Goal: Navigation & Orientation: Find specific page/section

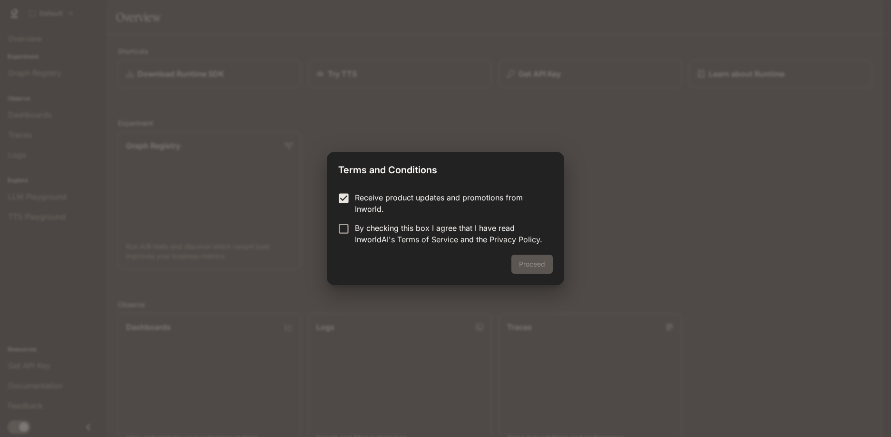
click at [342, 220] on form "Receive product updates and promotions from Inworld. By checking this box I agr…" at bounding box center [445, 218] width 214 height 53
click at [522, 264] on button "Proceed" at bounding box center [532, 264] width 41 height 19
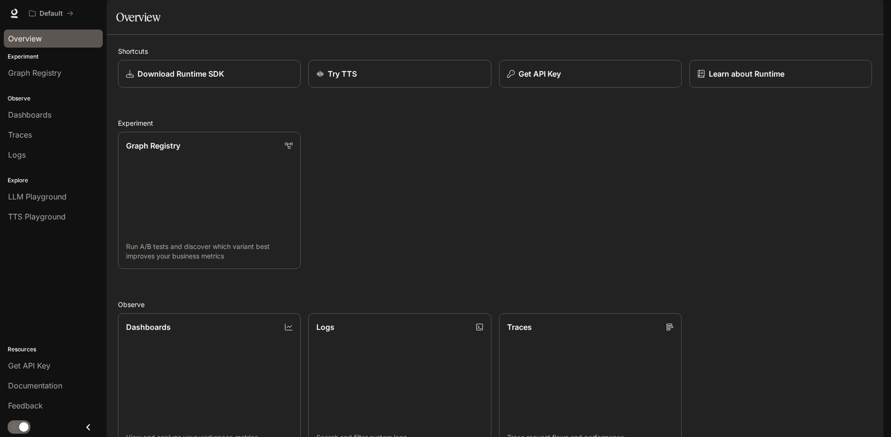
click at [28, 36] on span "Overview" at bounding box center [25, 38] width 34 height 11
click at [54, 117] on div "Dashboards" at bounding box center [53, 114] width 90 height 11
